Goal: Information Seeking & Learning: Learn about a topic

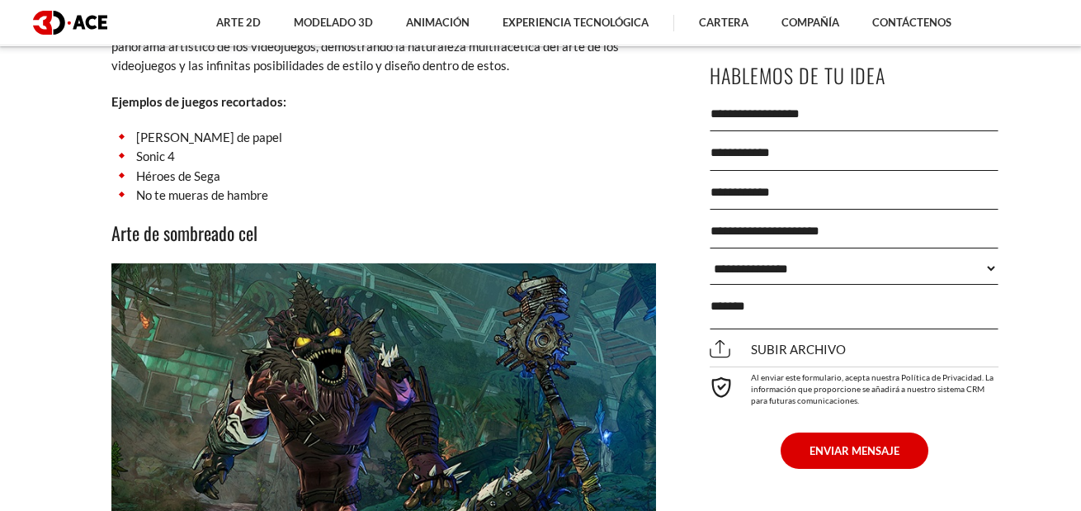
scroll to position [5603, 0]
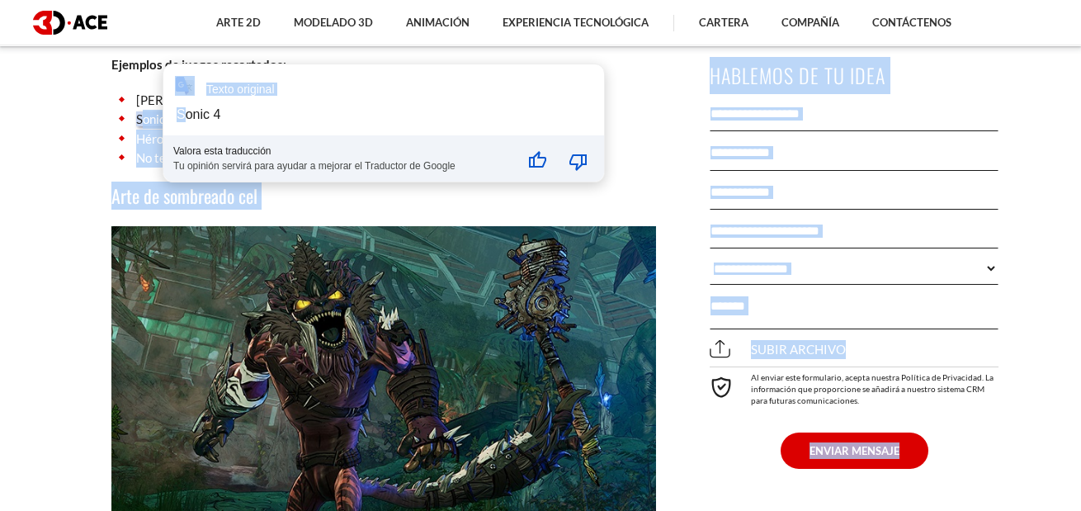
drag, startPoint x: 139, startPoint y: 98, endPoint x: 183, endPoint y: 101, distance: 43.8
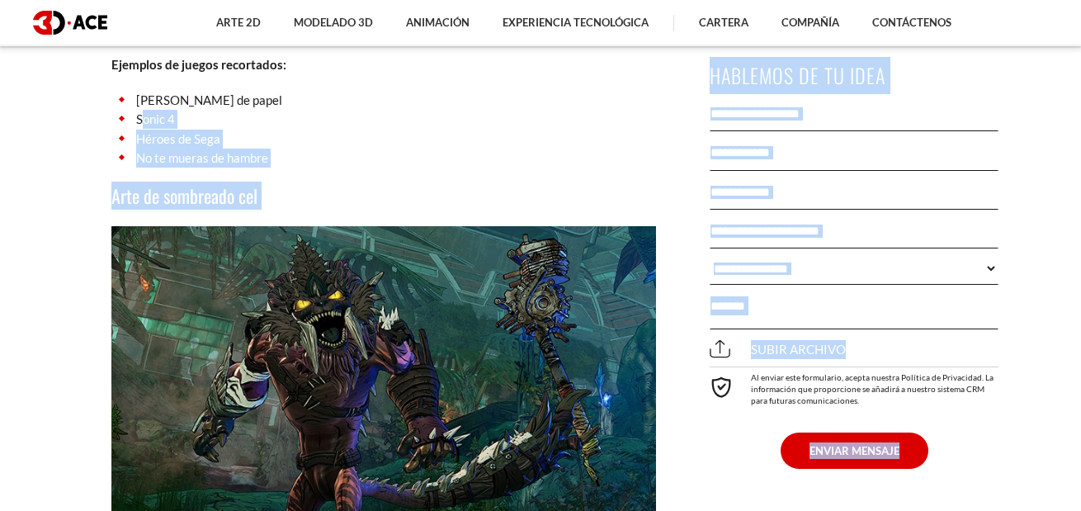
click at [172, 111] on font "Sonic 4" at bounding box center [155, 118] width 39 height 15
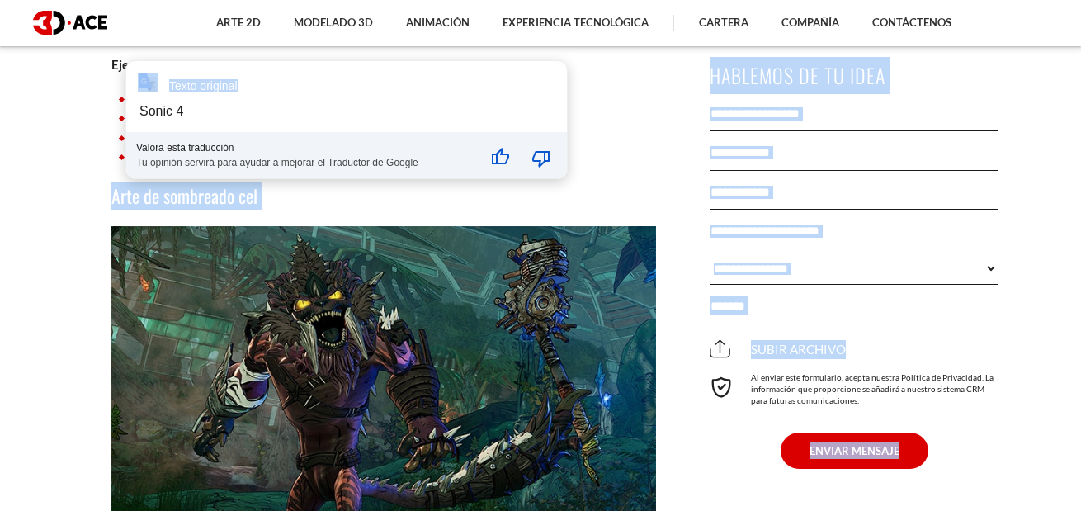
drag, startPoint x: 176, startPoint y: 102, endPoint x: 136, endPoint y: 98, distance: 39.8
drag, startPoint x: 625, startPoint y: 109, endPoint x: 594, endPoint y: 115, distance: 31.9
click at [626, 110] on li "Sonic 4" at bounding box center [383, 119] width 544 height 19
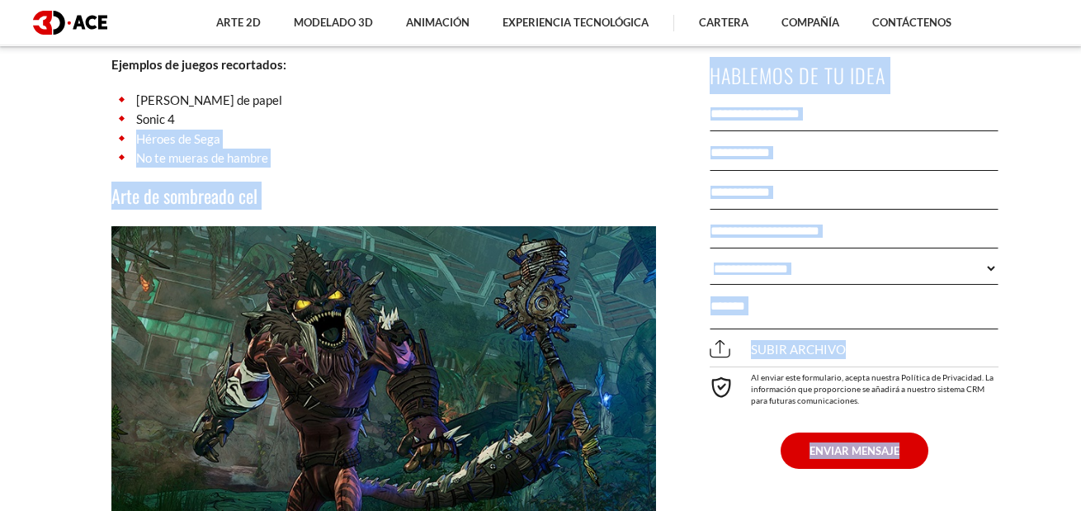
click at [155, 131] on font "Héroes de Sega" at bounding box center [178, 138] width 84 height 15
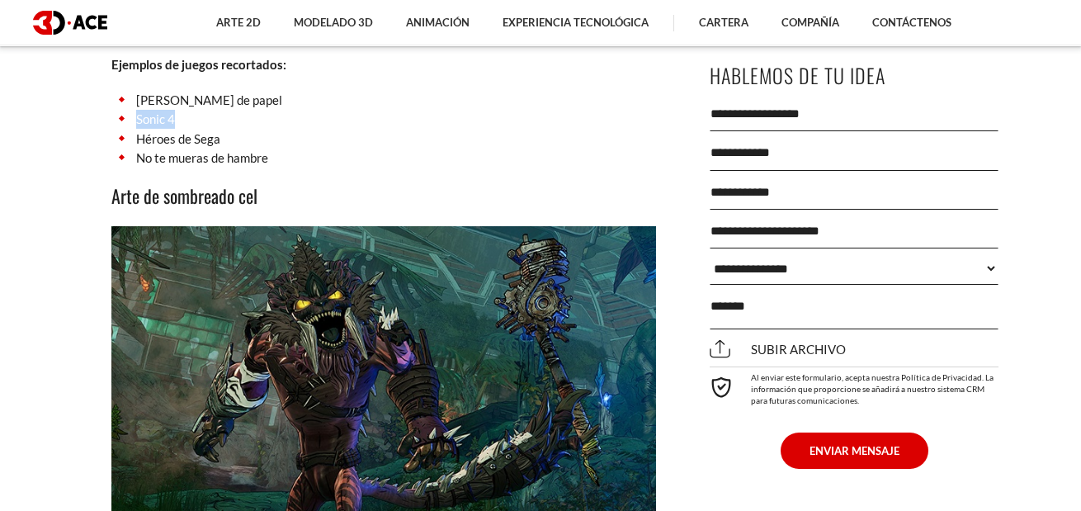
drag, startPoint x: 137, startPoint y: 101, endPoint x: 178, endPoint y: 98, distance: 41.4
click at [178, 110] on li "Sonic 4" at bounding box center [383, 119] width 544 height 19
copy font "Sonic 4"
click at [344, 148] on li "No te mueras de hambre" at bounding box center [383, 157] width 544 height 19
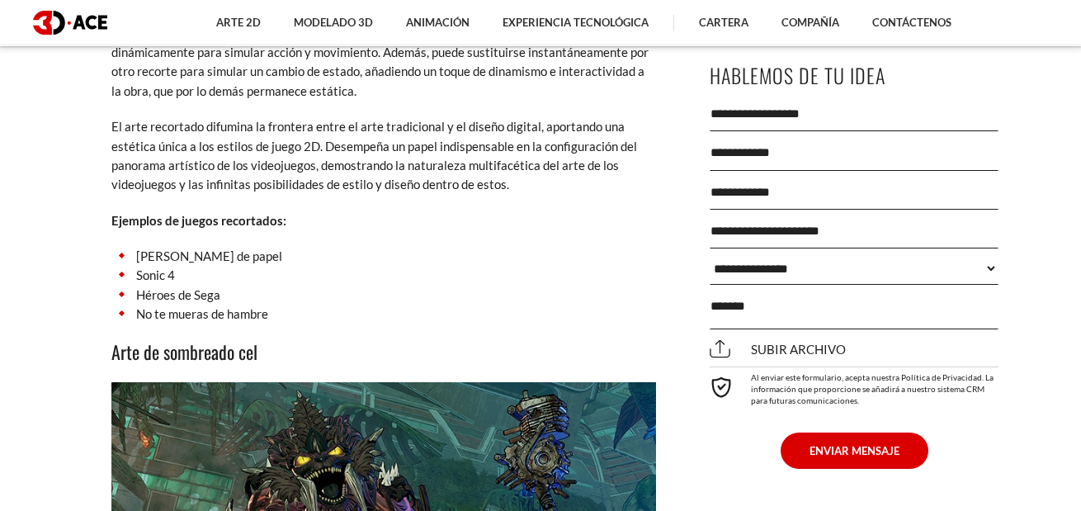
scroll to position [5409, 0]
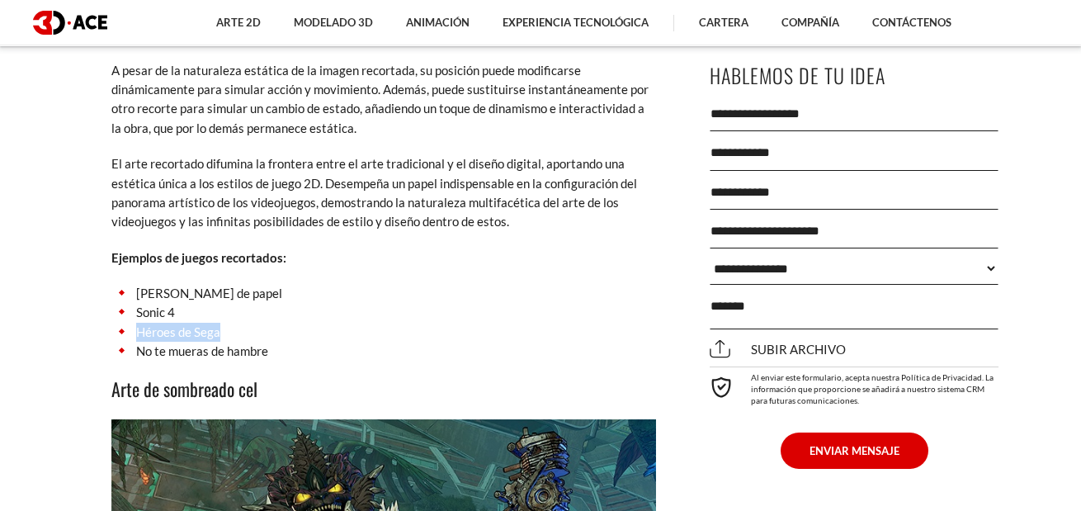
drag, startPoint x: 132, startPoint y: 316, endPoint x: 225, endPoint y: 304, distance: 93.9
click at [225, 323] on li "Héroes de Sega" at bounding box center [383, 332] width 544 height 19
click at [326, 342] on li "No te mueras de hambre" at bounding box center [383, 351] width 544 height 19
drag, startPoint x: 294, startPoint y: 342, endPoint x: 168, endPoint y: 323, distance: 126.7
click at [168, 342] on li "No te mueras de hambre" at bounding box center [383, 351] width 544 height 19
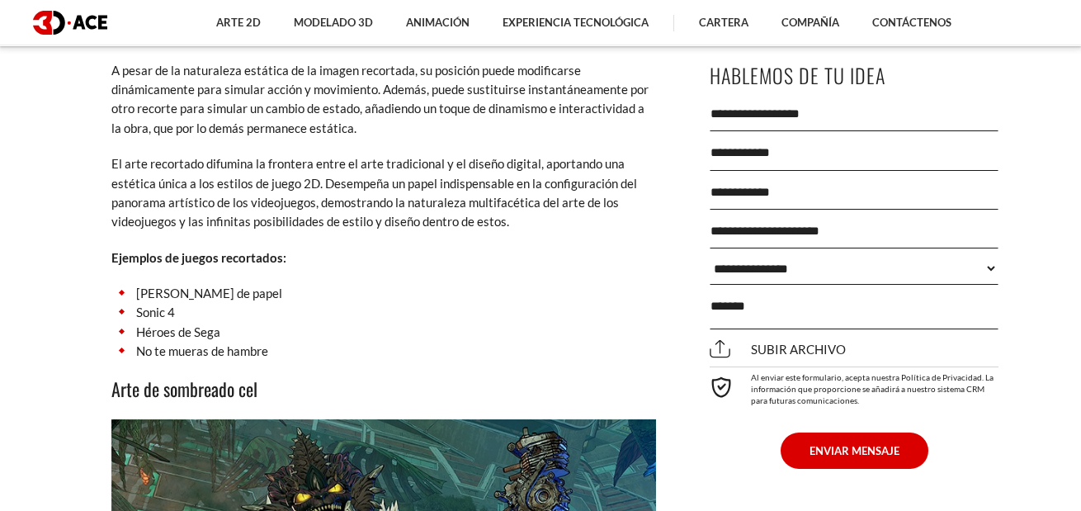
click at [517, 303] on li "Sonic 4" at bounding box center [383, 312] width 544 height 19
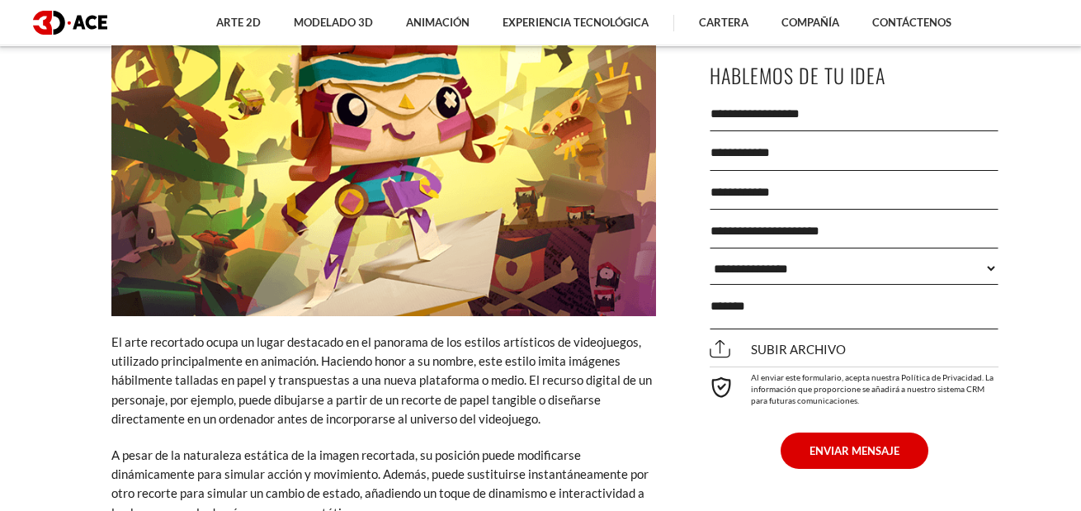
scroll to position [5217, 0]
